Goal: Communication & Community: Answer question/provide support

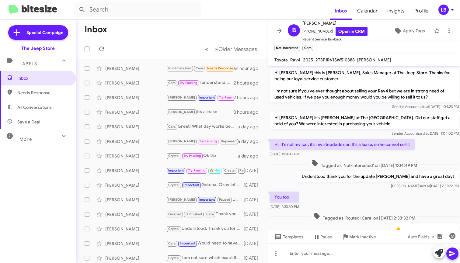
click at [188, 26] on mat-toolbar-row "Inbox" at bounding box center [172, 29] width 192 height 19
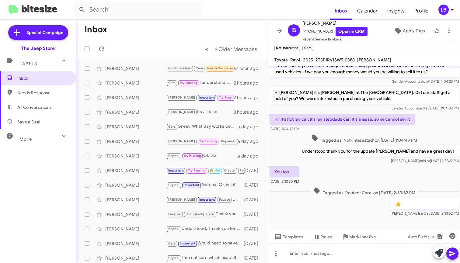
click at [173, 29] on mat-toolbar-row "Inbox" at bounding box center [172, 29] width 192 height 19
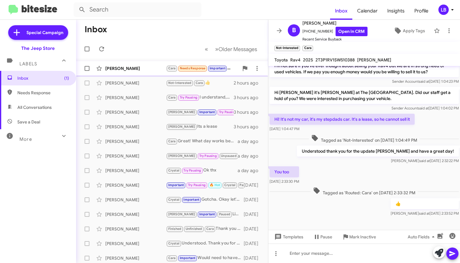
click at [155, 64] on div "[PERSON_NAME] [PERSON_NAME] Needs Response Important It already up North. It a …" at bounding box center [172, 68] width 182 height 12
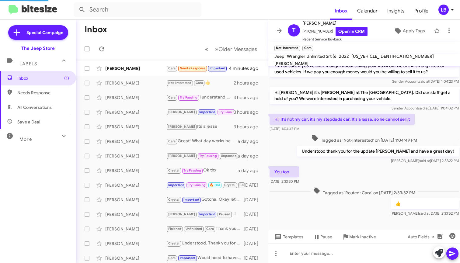
scroll to position [37, 0]
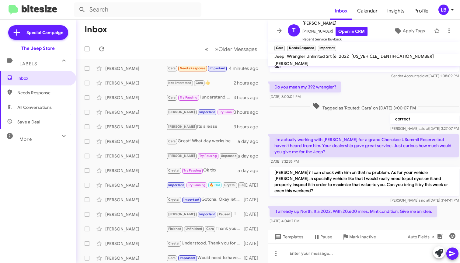
click at [349, 101] on div "Do you mean my 392 wrangler? [DATE] 3:00:04 PM" at bounding box center [365, 90] width 192 height 21
drag, startPoint x: 393, startPoint y: 82, endPoint x: 367, endPoint y: 84, distance: 26.6
click at [390, 83] on div "Do you mean my 392 wrangler? [DATE] 3:00:04 PM" at bounding box center [365, 90] width 192 height 21
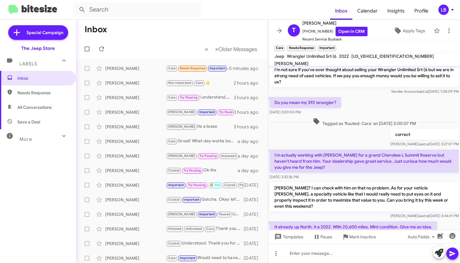
scroll to position [23, 0]
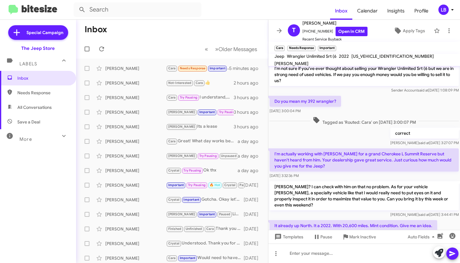
drag, startPoint x: 156, startPoint y: 32, endPoint x: 142, endPoint y: 4, distance: 31.9
click at [156, 31] on mat-toolbar-row "Inbox" at bounding box center [172, 29] width 192 height 19
click at [238, 20] on mat-toolbar-row "Inbox" at bounding box center [172, 29] width 192 height 19
click at [287, 7] on form at bounding box center [202, 9] width 257 height 15
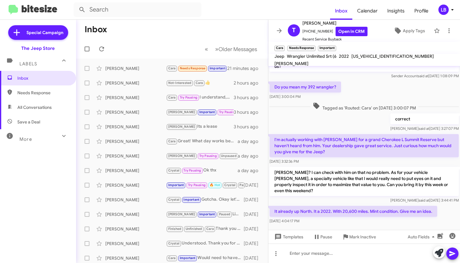
click at [389, 100] on div "Do you mean my 392 wrangler? [DATE] 3:00:04 PM" at bounding box center [365, 90] width 192 height 21
click at [111, 12] on input "text" at bounding box center [138, 9] width 128 height 15
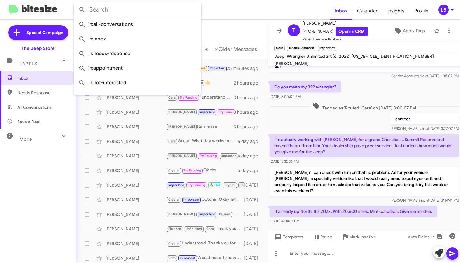
click at [238, 21] on mat-toolbar-row "Inbox" at bounding box center [172, 29] width 192 height 19
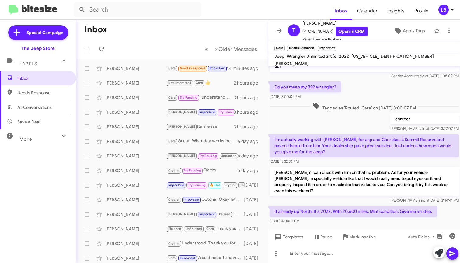
drag, startPoint x: 176, startPoint y: 36, endPoint x: 244, endPoint y: 0, distance: 77.5
click at [176, 37] on mat-toolbar-row "Inbox" at bounding box center [172, 29] width 192 height 19
click at [214, 33] on mat-toolbar-row "Inbox" at bounding box center [172, 29] width 192 height 19
